Goal: Use online tool/utility: Utilize a website feature to perform a specific function

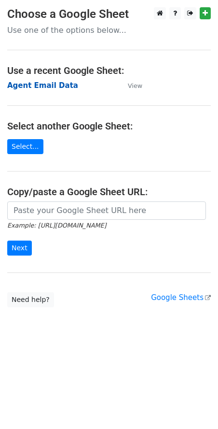
click at [39, 82] on strong "Agent Email Data" at bounding box center [42, 85] width 71 height 9
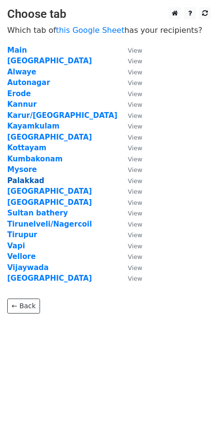
click at [23, 182] on strong "Palakkad" at bounding box center [25, 180] width 37 height 9
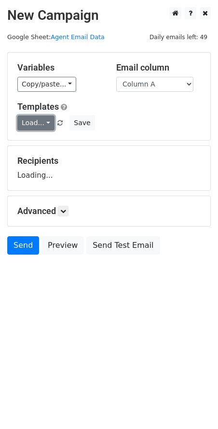
click at [32, 123] on link "Load..." at bounding box center [35, 123] width 37 height 15
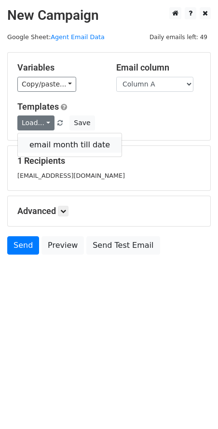
click at [46, 149] on link "email month till date" at bounding box center [70, 144] width 104 height 15
